Goal: Task Accomplishment & Management: Use online tool/utility

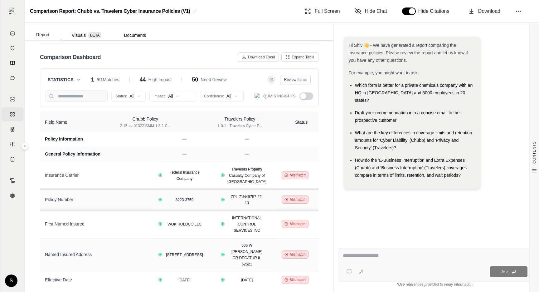
click at [308, 95] on button "button" at bounding box center [307, 95] width 14 height 7
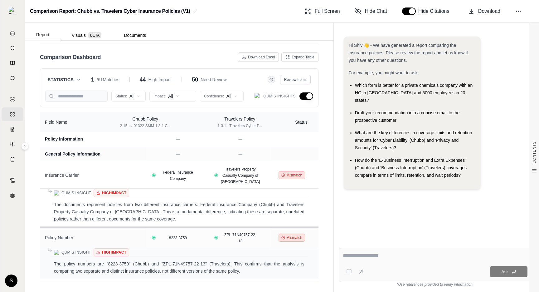
type button "on"
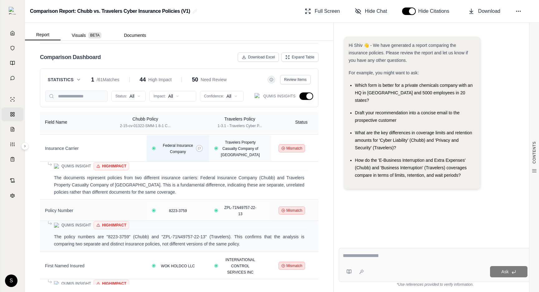
scroll to position [72, 0]
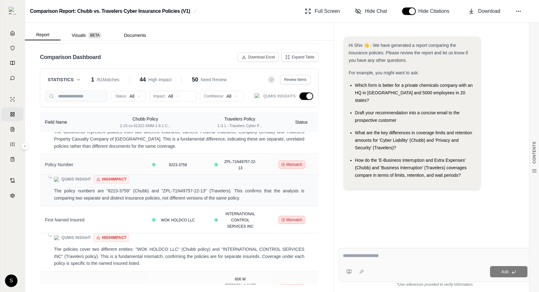
click at [307, 95] on button "button" at bounding box center [307, 95] width 14 height 7
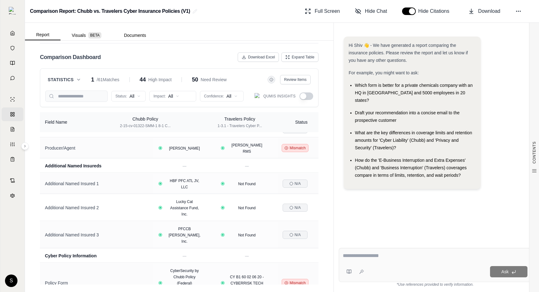
scroll to position [0, 0]
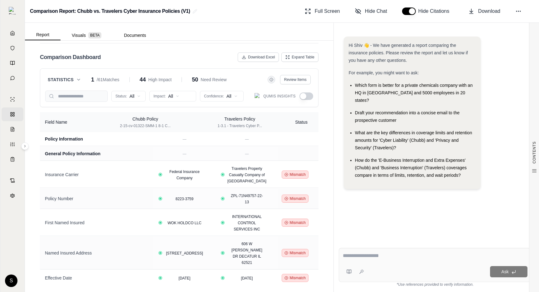
click at [305, 95] on button "button" at bounding box center [307, 95] width 14 height 7
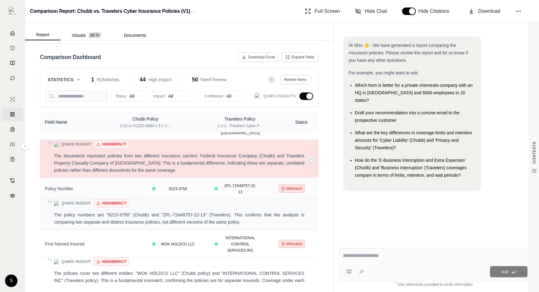
scroll to position [81, 0]
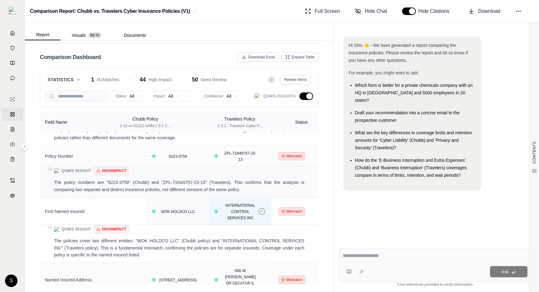
click at [263, 212] on button at bounding box center [261, 211] width 7 height 7
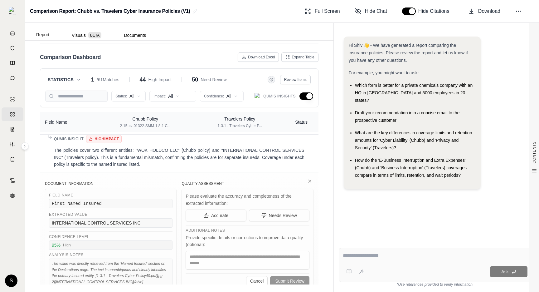
scroll to position [161, 0]
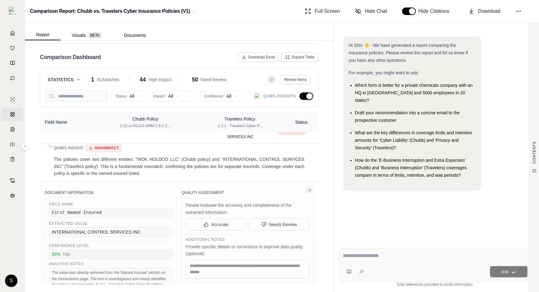
click at [310, 190] on icon at bounding box center [309, 190] width 5 height 5
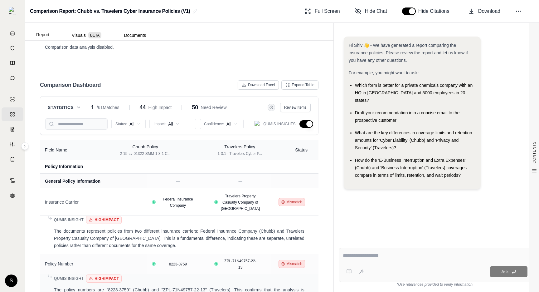
scroll to position [0, 0]
click at [316, 84] on button "Expand Table" at bounding box center [300, 84] width 37 height 9
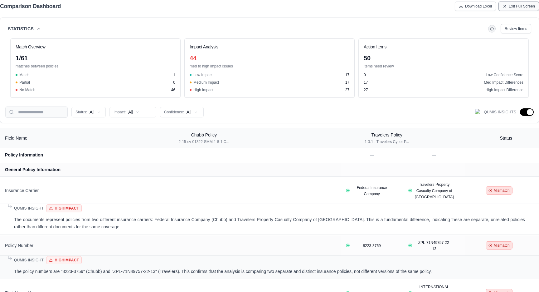
scroll to position [1291, 0]
click at [524, 7] on span "Exit Full Screen" at bounding box center [522, 6] width 26 height 5
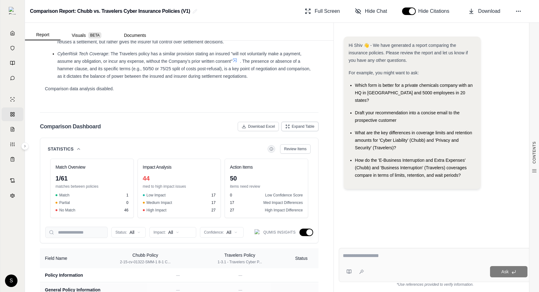
scroll to position [1525, 0]
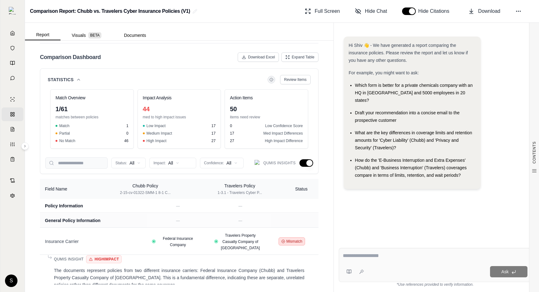
click at [309, 162] on button "button" at bounding box center [307, 162] width 14 height 7
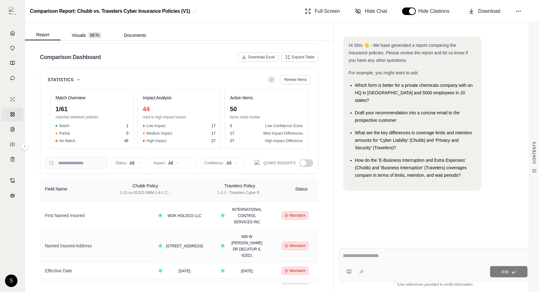
scroll to position [97, 0]
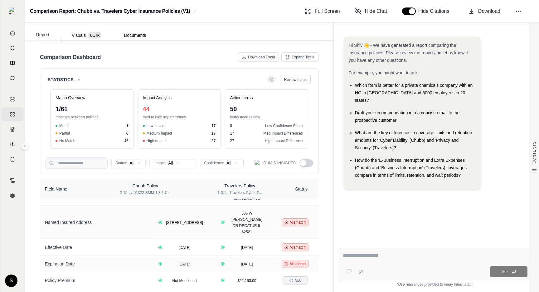
click at [80, 82] on icon at bounding box center [78, 79] width 5 height 5
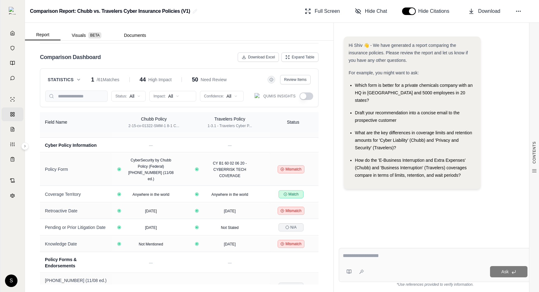
scroll to position [0, 0]
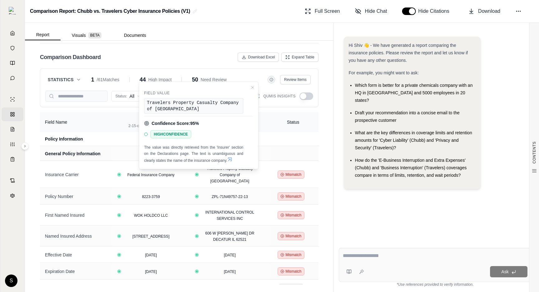
click at [232, 159] on icon at bounding box center [230, 159] width 4 height 4
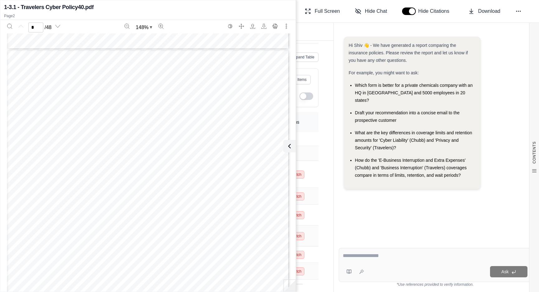
scroll to position [366, 0]
type input "*"
click at [288, 145] on icon at bounding box center [289, 145] width 7 height 7
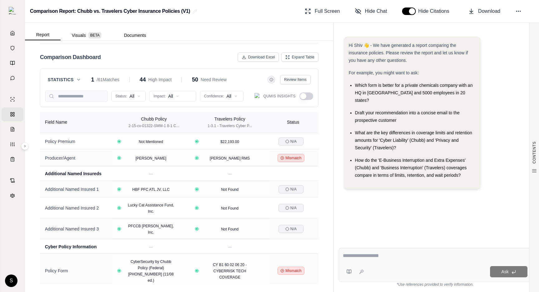
scroll to position [0, 0]
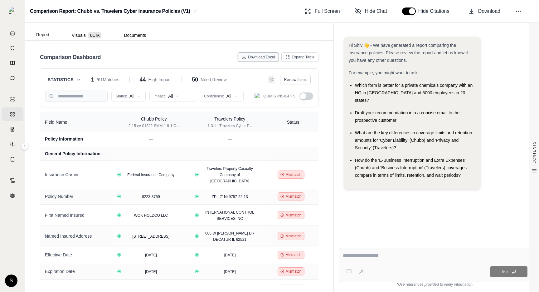
click at [257, 57] on span "Download Excel" at bounding box center [261, 57] width 27 height 5
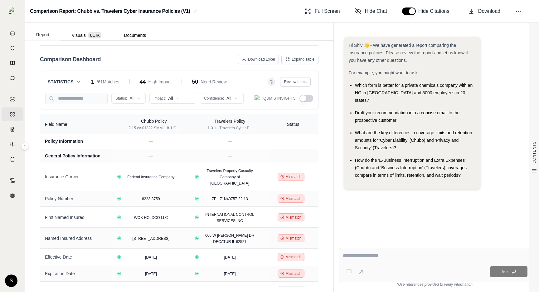
click at [306, 96] on button "button" at bounding box center [307, 98] width 14 height 7
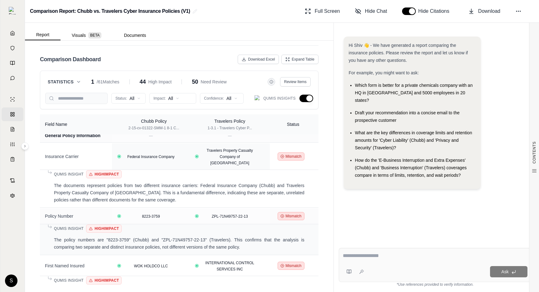
scroll to position [23, 0]
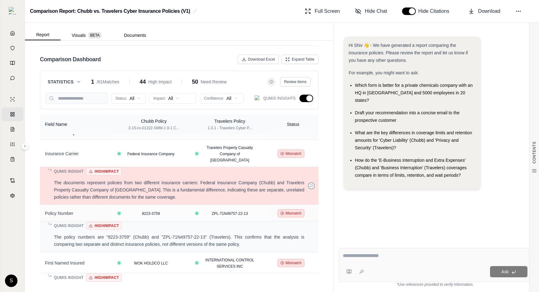
click at [309, 182] on button at bounding box center [311, 185] width 7 height 7
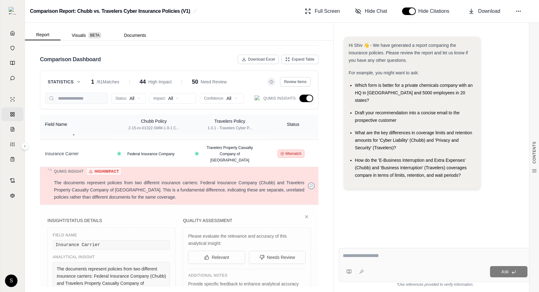
click at [309, 182] on button at bounding box center [311, 185] width 7 height 7
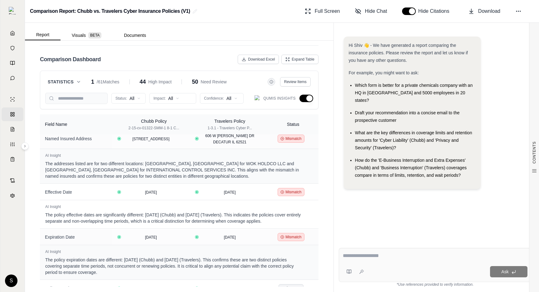
scroll to position [258, 0]
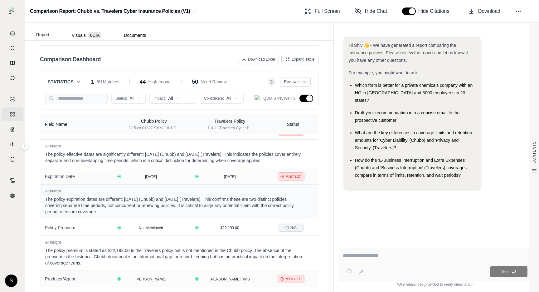
click at [305, 96] on button "button" at bounding box center [307, 98] width 14 height 7
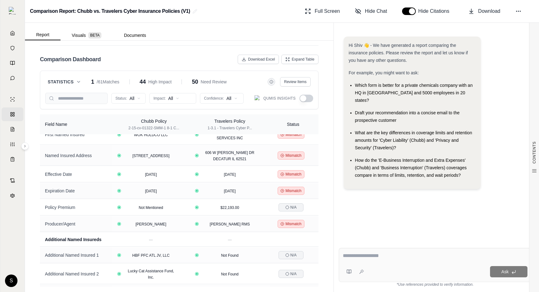
scroll to position [63, 0]
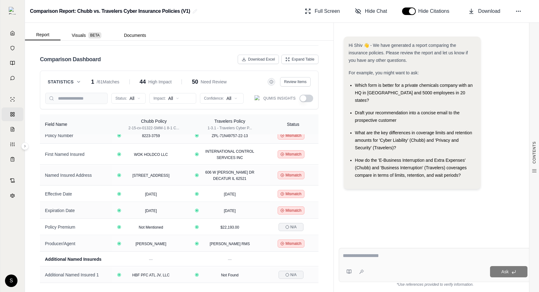
click at [305, 96] on button "button" at bounding box center [307, 98] width 14 height 7
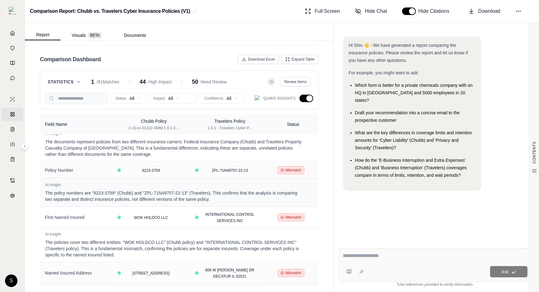
scroll to position [98, 0]
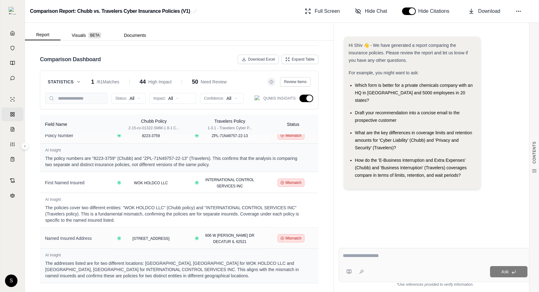
click at [313, 99] on button "button" at bounding box center [307, 98] width 14 height 7
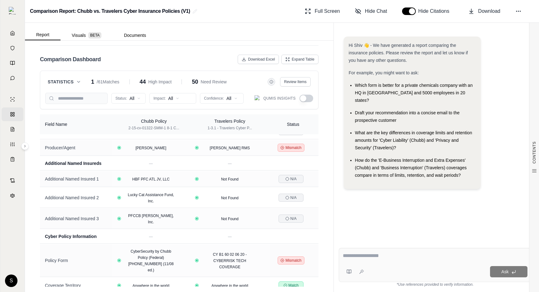
scroll to position [0, 0]
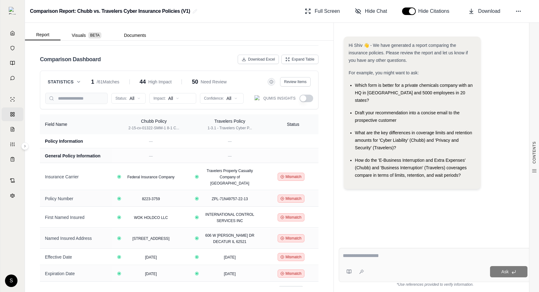
click at [80, 84] on icon at bounding box center [78, 81] width 5 height 5
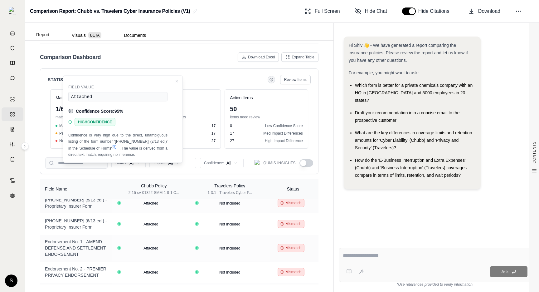
scroll to position [534, 0]
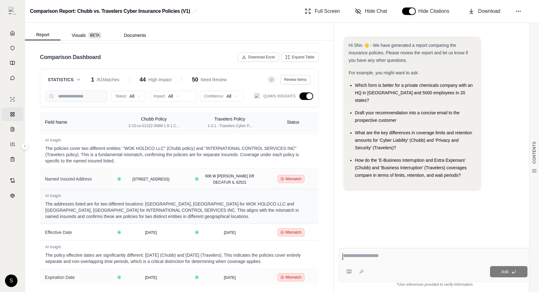
scroll to position [176, 0]
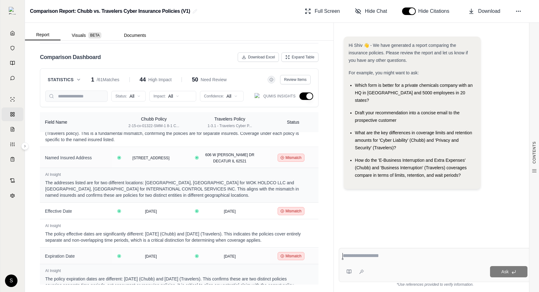
click at [310, 99] on button "button" at bounding box center [307, 95] width 14 height 7
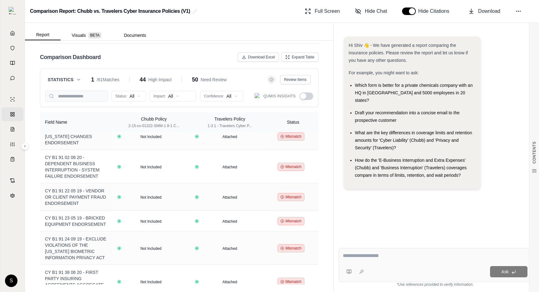
scroll to position [1243, 0]
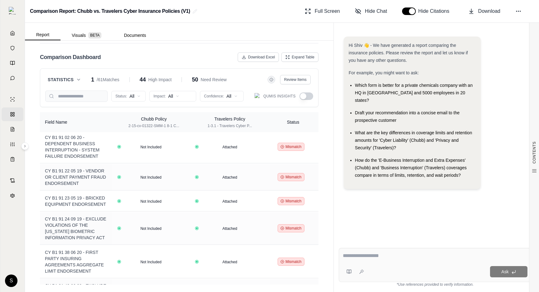
click at [303, 97] on button "button" at bounding box center [307, 95] width 14 height 7
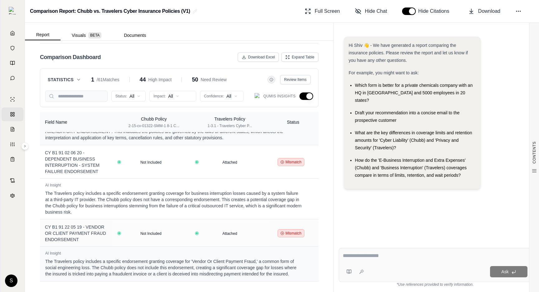
click at [307, 98] on button "button" at bounding box center [307, 95] width 14 height 7
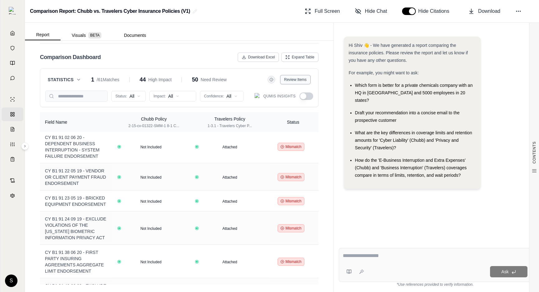
click at [301, 81] on span "Review Items" at bounding box center [295, 79] width 22 height 5
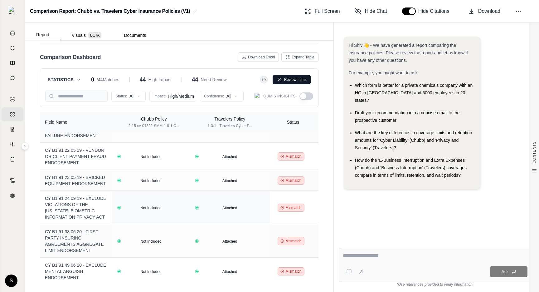
scroll to position [907, 0]
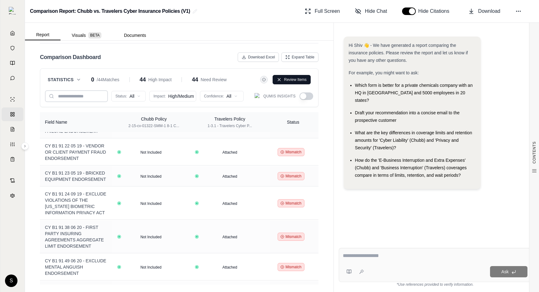
click at [73, 96] on input "search" at bounding box center [76, 96] width 62 height 11
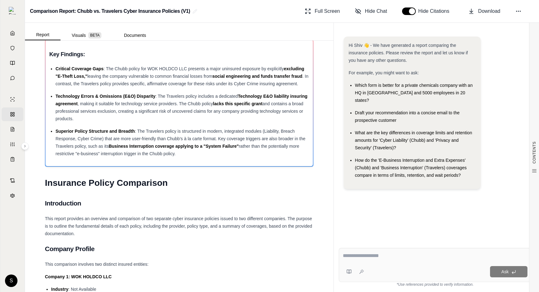
scroll to position [0, 0]
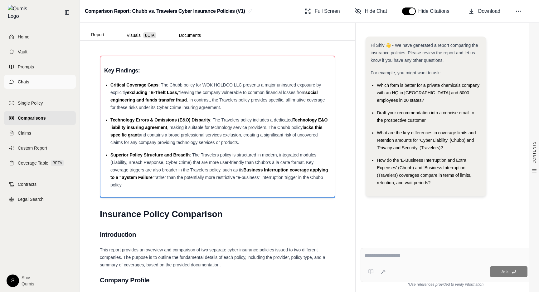
click at [14, 79] on icon at bounding box center [11, 81] width 5 height 5
